Goal: Find specific page/section: Find specific page/section

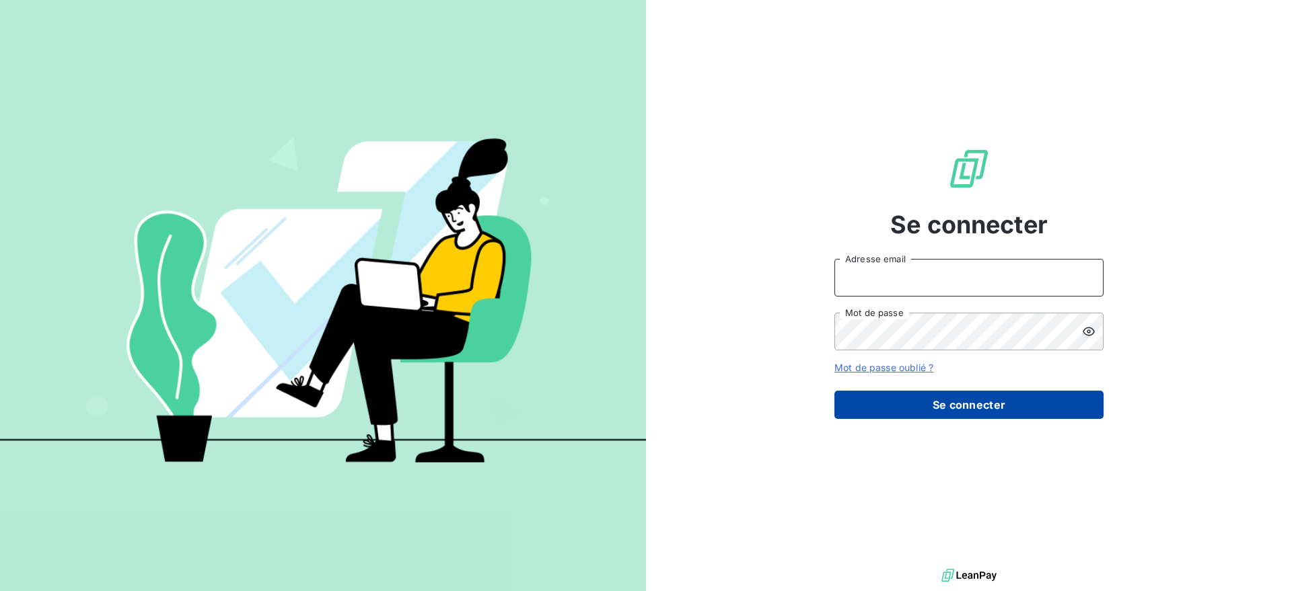
type input "[EMAIL_ADDRESS][DOMAIN_NAME]"
drag, startPoint x: 1000, startPoint y: 415, endPoint x: 986, endPoint y: 415, distance: 14.1
click at [1000, 415] on button "Se connecter" at bounding box center [968, 405] width 269 height 28
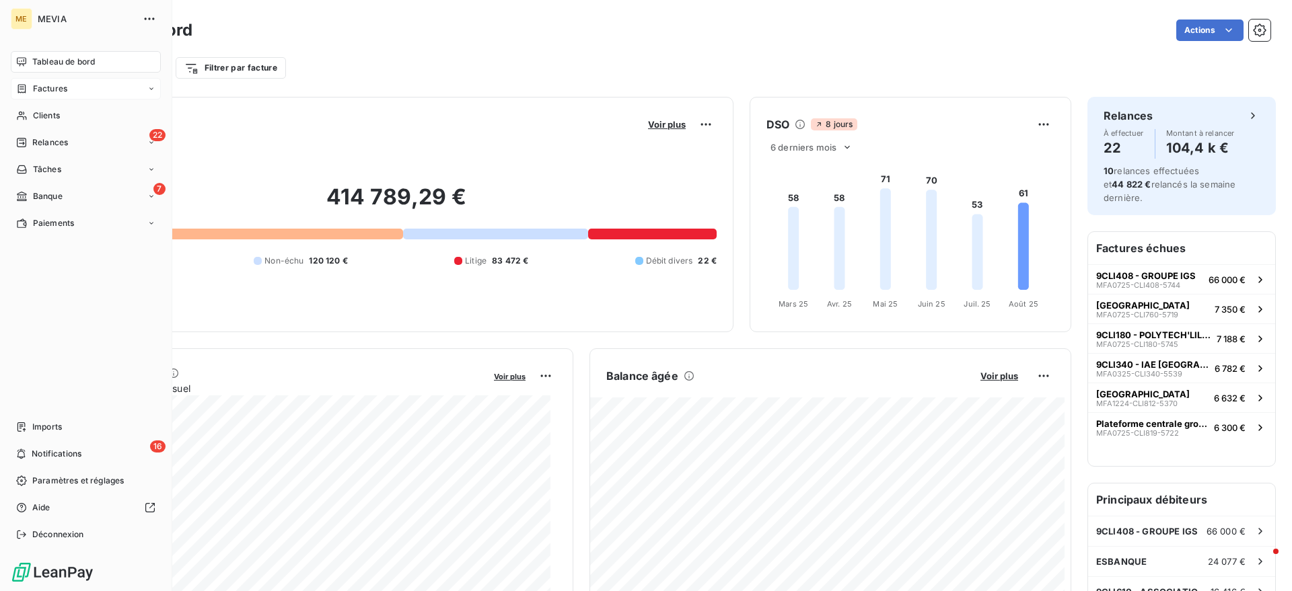
click at [41, 87] on span "Factures" at bounding box center [50, 89] width 34 height 12
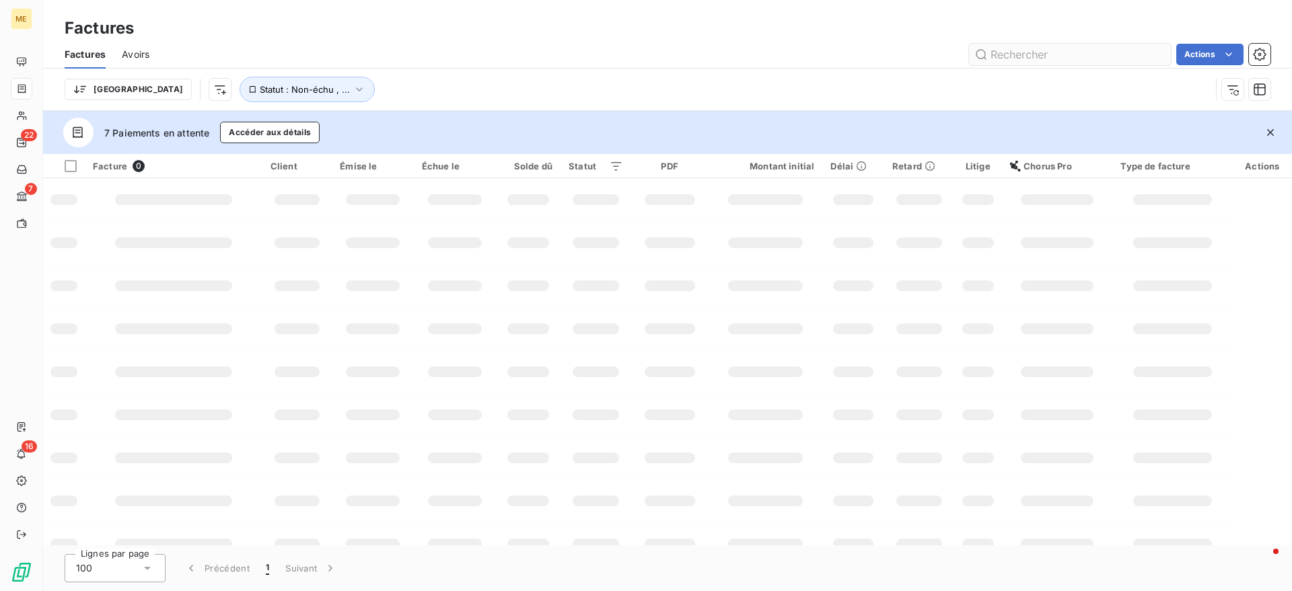
click at [1044, 50] on input "text" at bounding box center [1070, 55] width 202 height 22
type input "iscg"
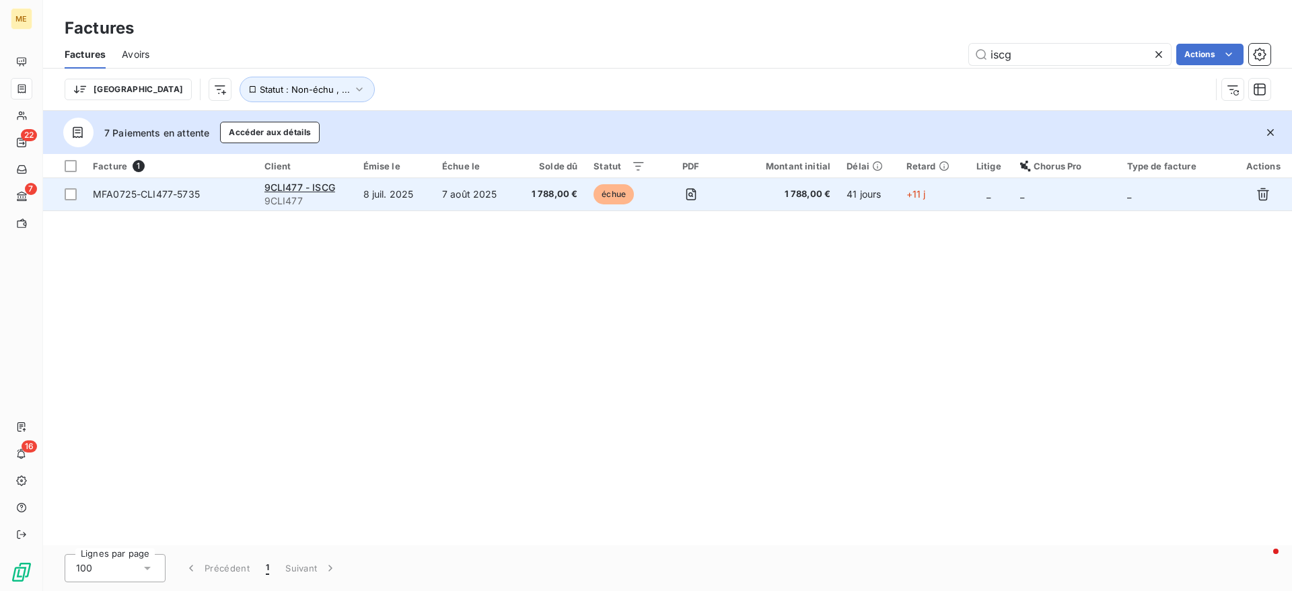
click at [509, 194] on td "7 août 2025" at bounding box center [474, 194] width 81 height 32
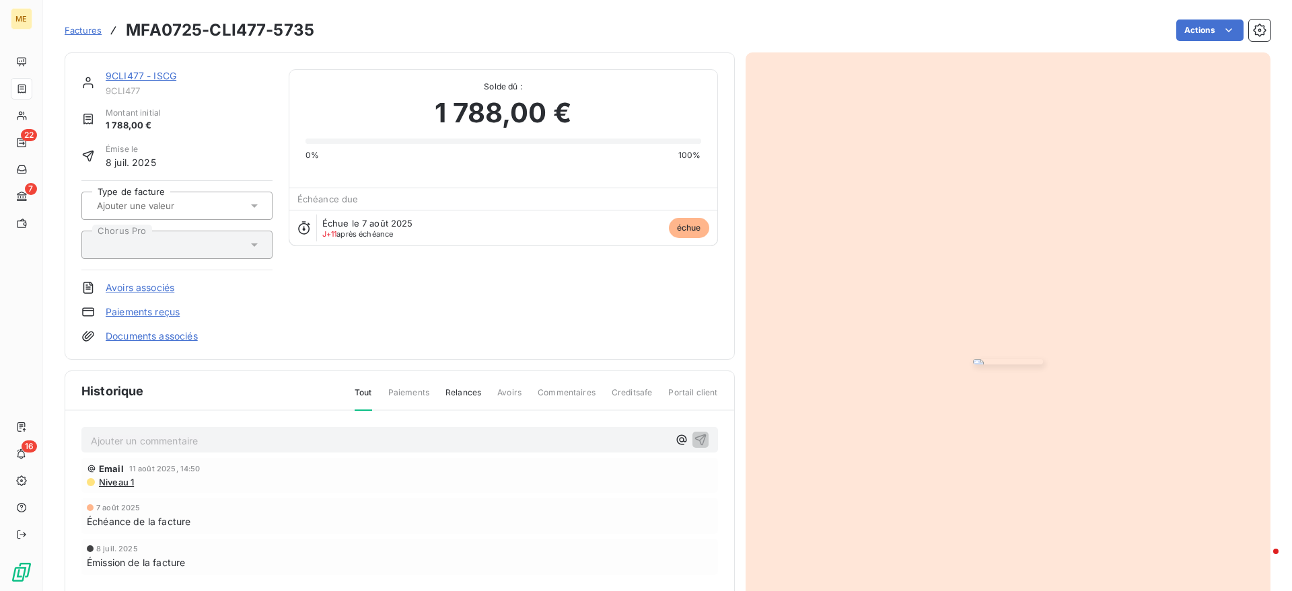
click at [148, 439] on p "Ajouter un commentaire ﻿" at bounding box center [379, 441] width 577 height 17
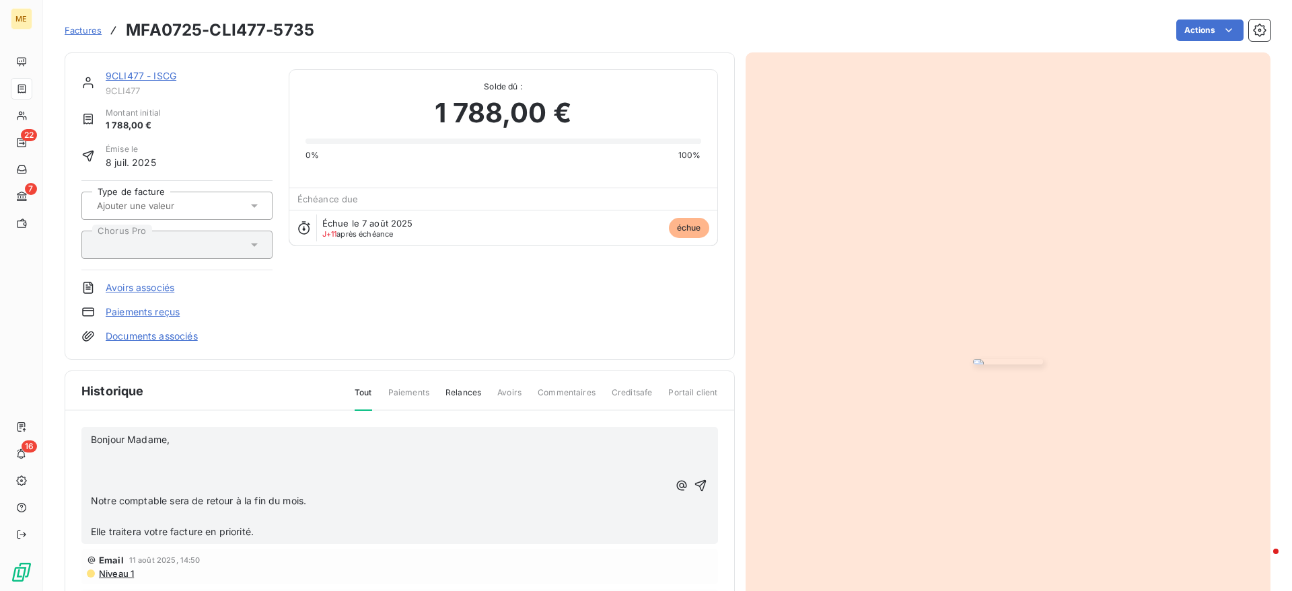
click at [243, 463] on p at bounding box center [379, 470] width 577 height 15
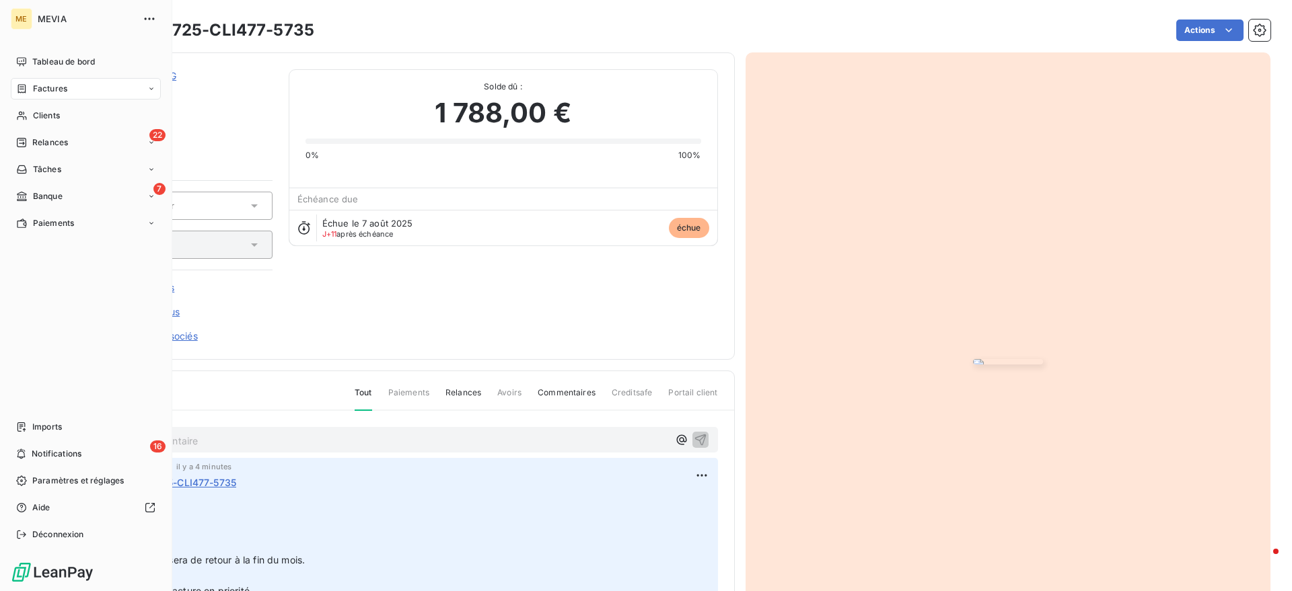
click at [17, 86] on icon at bounding box center [21, 88] width 11 height 11
